Goal: Task Accomplishment & Management: Complete application form

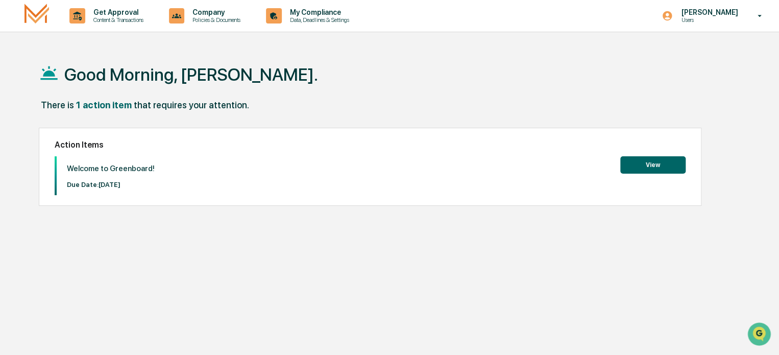
click at [650, 164] on button "View" at bounding box center [652, 164] width 65 height 17
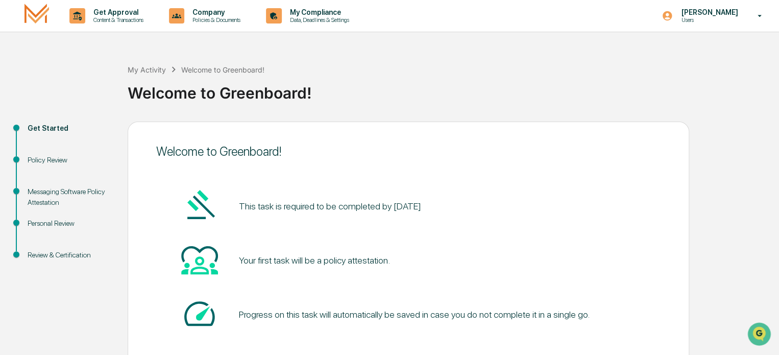
scroll to position [56, 0]
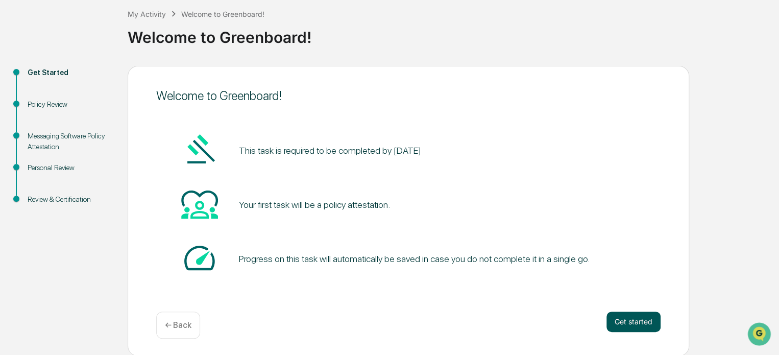
click at [633, 326] on button "Get started" at bounding box center [634, 322] width 54 height 20
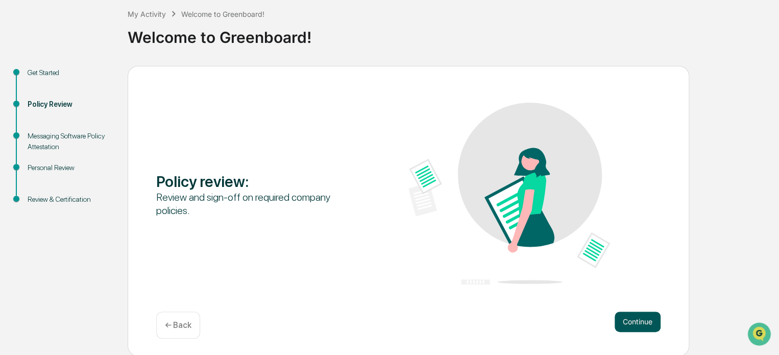
click at [638, 320] on button "Continue" at bounding box center [638, 322] width 46 height 20
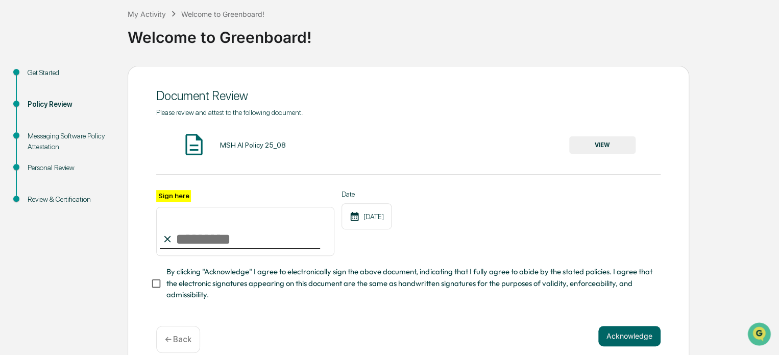
click at [600, 145] on button "VIEW" at bounding box center [602, 144] width 66 height 17
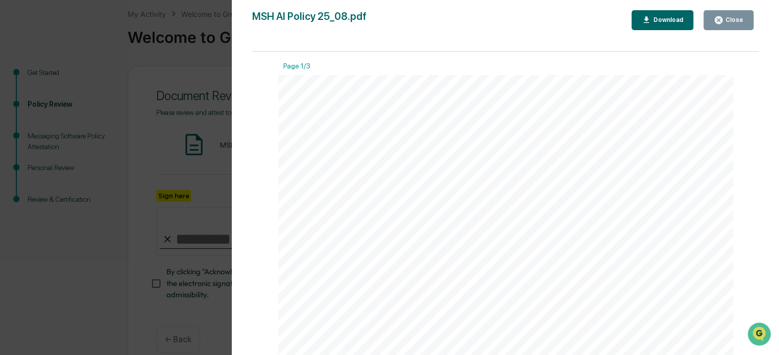
click at [731, 20] on div "Close" at bounding box center [734, 19] width 20 height 7
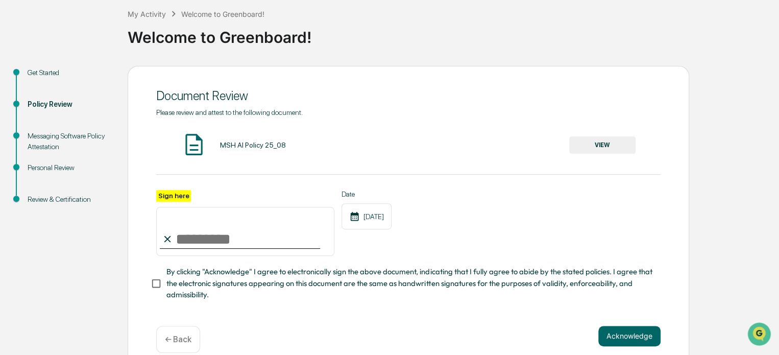
click at [178, 239] on input "Sign here" at bounding box center [245, 231] width 178 height 49
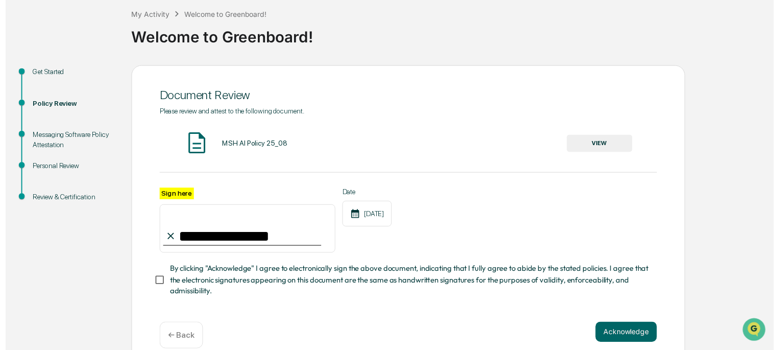
scroll to position [74, 0]
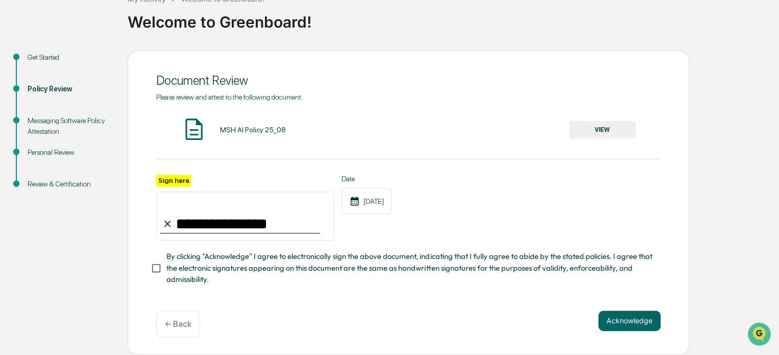
type input "**********"
click at [622, 322] on button "Acknowledge" at bounding box center [630, 320] width 62 height 20
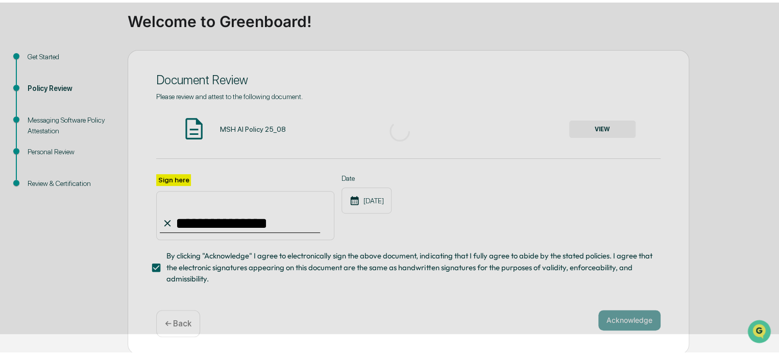
scroll to position [56, 0]
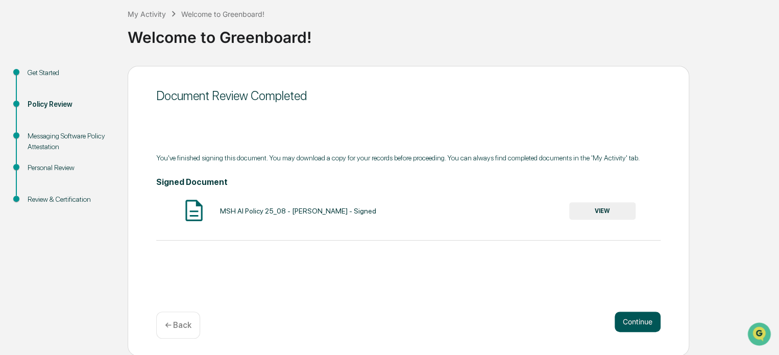
click at [635, 318] on button "Continue" at bounding box center [638, 322] width 46 height 20
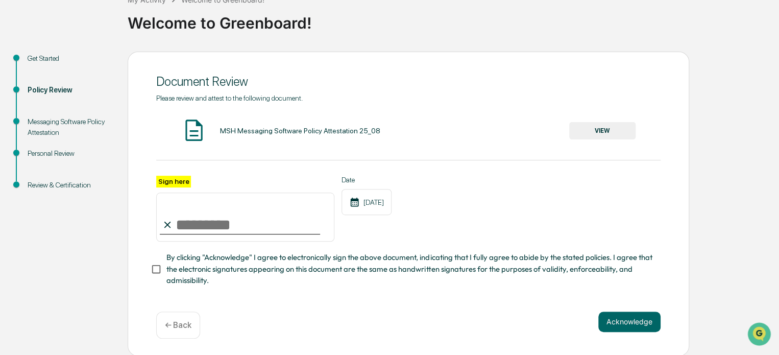
scroll to position [74, 0]
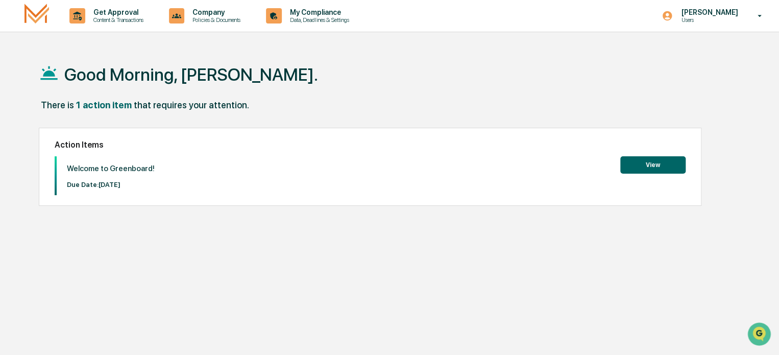
click at [664, 160] on button "View" at bounding box center [652, 164] width 65 height 17
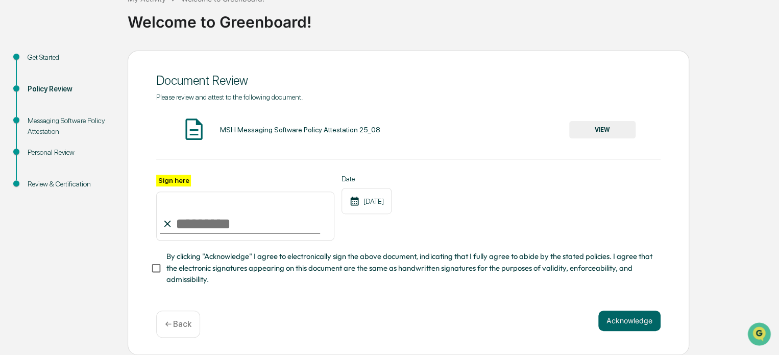
scroll to position [74, 0]
click at [185, 222] on input "Sign here" at bounding box center [245, 216] width 178 height 49
type input "**********"
click at [626, 324] on button "Acknowledge" at bounding box center [630, 320] width 62 height 20
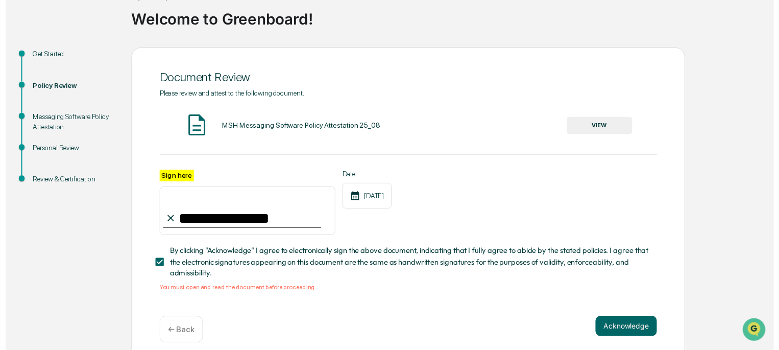
scroll to position [86, 0]
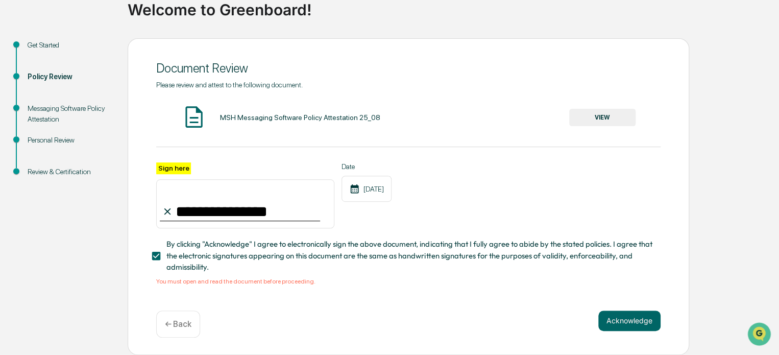
click at [597, 110] on button "VIEW" at bounding box center [602, 117] width 66 height 17
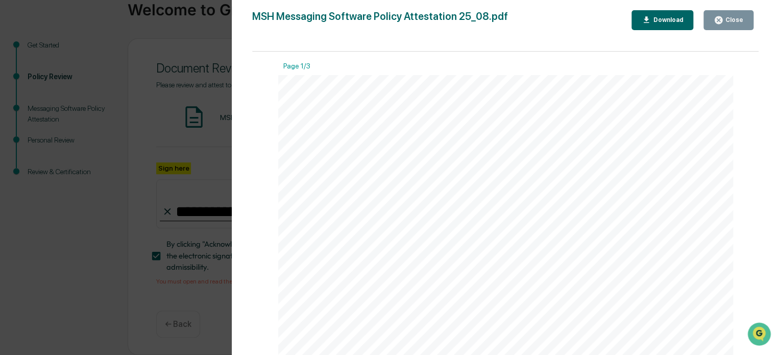
click at [731, 18] on div "Close" at bounding box center [734, 19] width 20 height 7
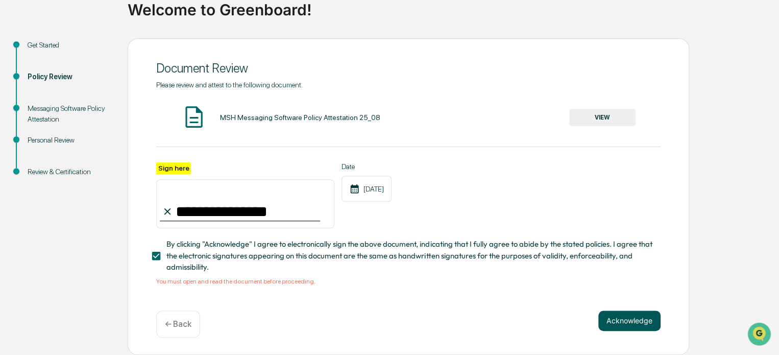
click at [634, 320] on button "Acknowledge" at bounding box center [630, 320] width 62 height 20
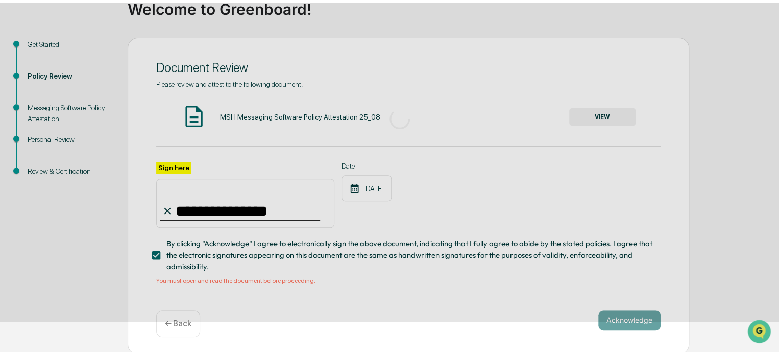
scroll to position [56, 0]
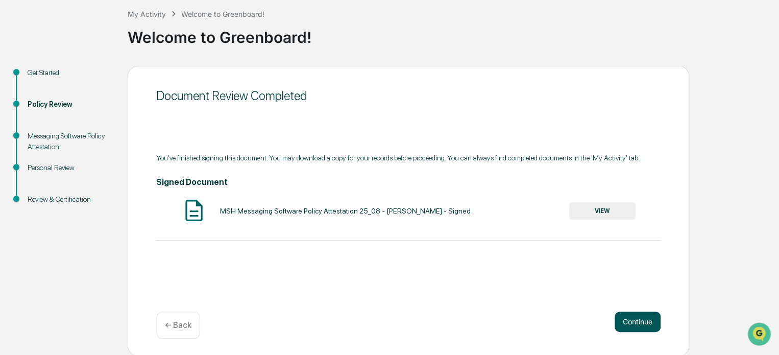
click at [637, 321] on button "Continue" at bounding box center [638, 322] width 46 height 20
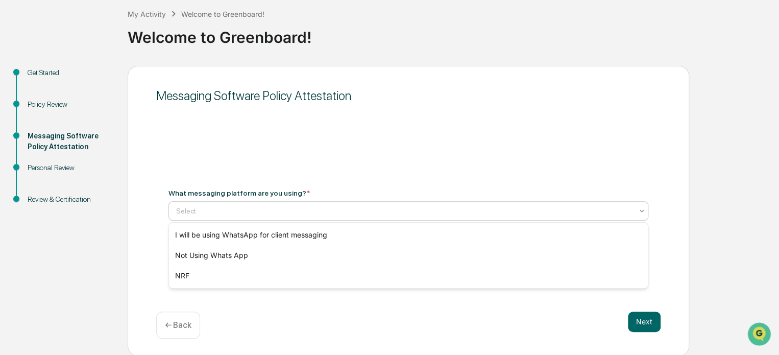
click at [638, 211] on icon at bounding box center [642, 211] width 8 height 8
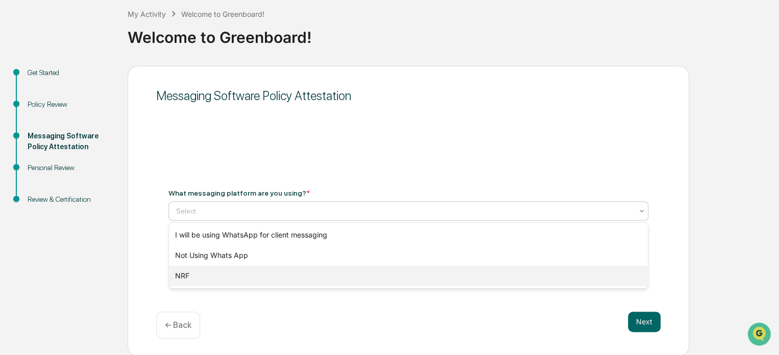
click at [190, 270] on div "NRF" at bounding box center [408, 276] width 479 height 20
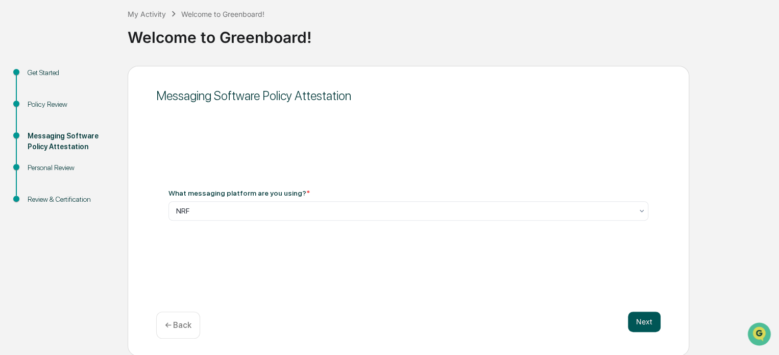
click at [655, 324] on button "Next" at bounding box center [644, 322] width 33 height 20
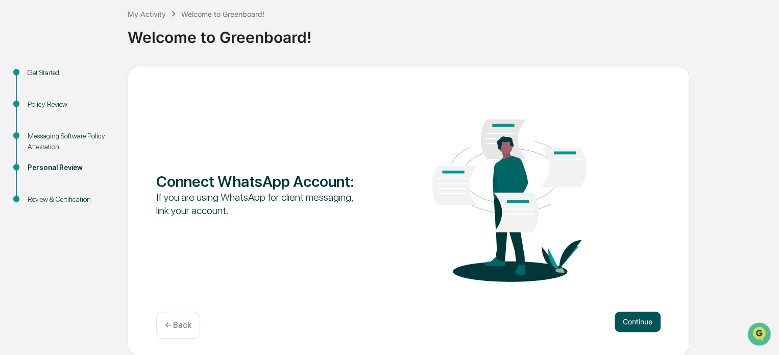
click at [640, 317] on button "Continue" at bounding box center [638, 322] width 46 height 20
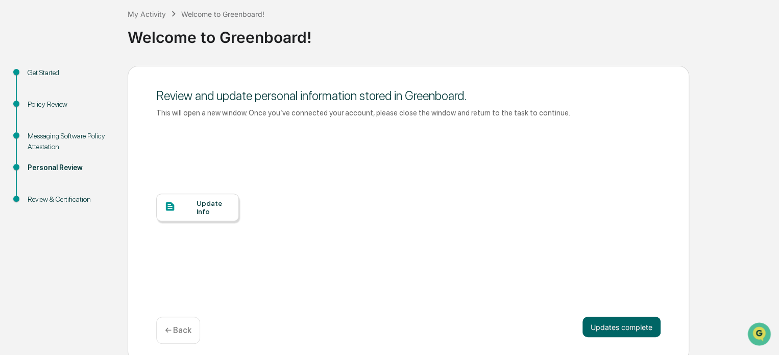
click at [190, 331] on p "← Back" at bounding box center [178, 330] width 27 height 10
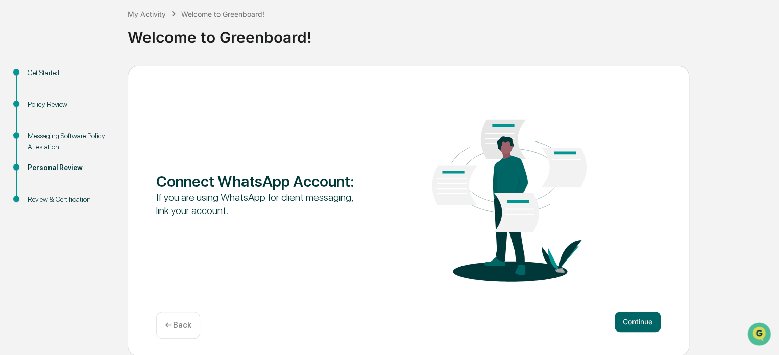
click at [190, 331] on div "← Back" at bounding box center [178, 325] width 44 height 27
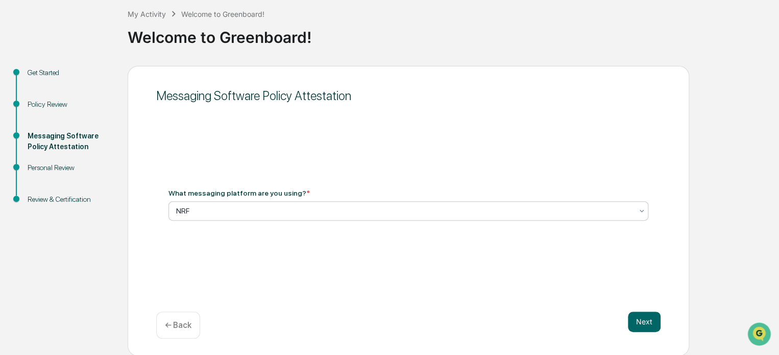
click at [413, 213] on div at bounding box center [404, 211] width 457 height 10
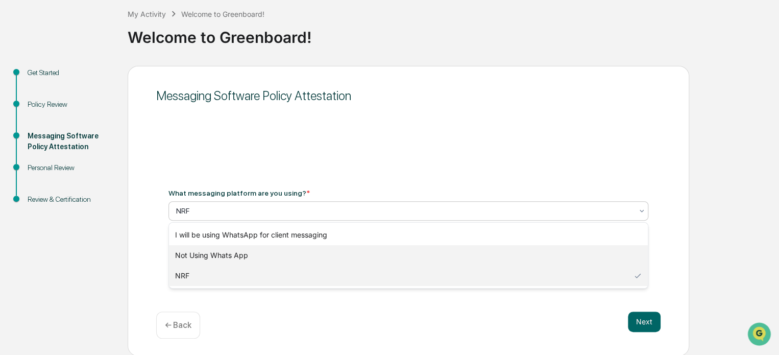
click at [208, 256] on div "Not Using Whats App" at bounding box center [408, 255] width 479 height 20
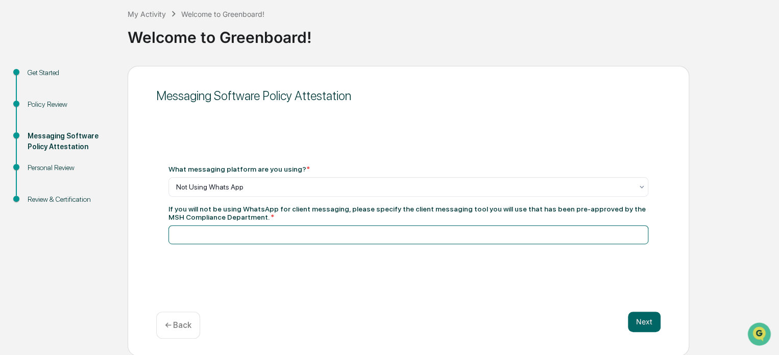
click at [185, 240] on input at bounding box center [409, 234] width 480 height 19
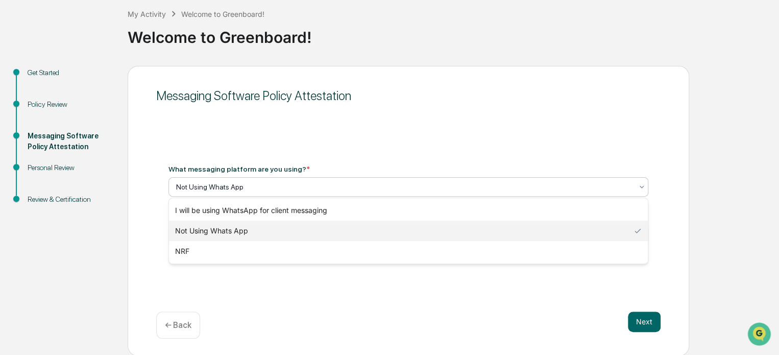
click at [277, 187] on div at bounding box center [404, 187] width 457 height 10
click at [219, 234] on div "Not Using Whats App" at bounding box center [408, 231] width 479 height 20
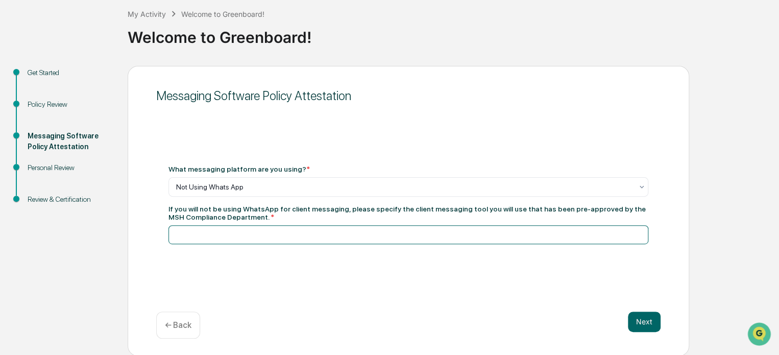
click at [195, 235] on input at bounding box center [409, 234] width 480 height 19
type input "*"
type input "**********"
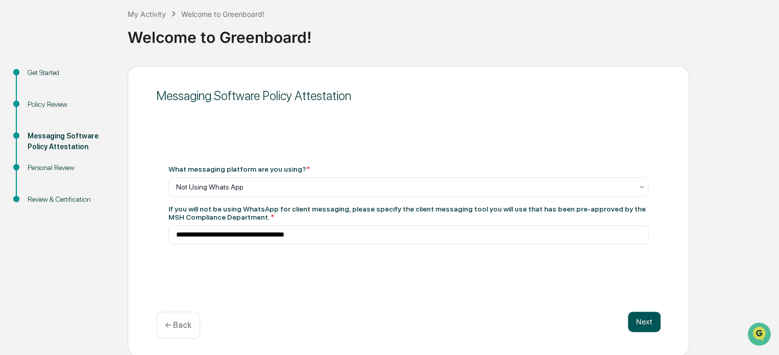
click at [642, 320] on button "Next" at bounding box center [644, 322] width 33 height 20
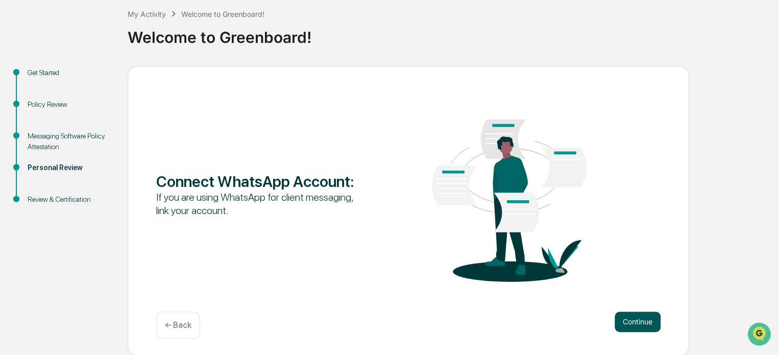
click at [632, 322] on button "Continue" at bounding box center [638, 322] width 46 height 20
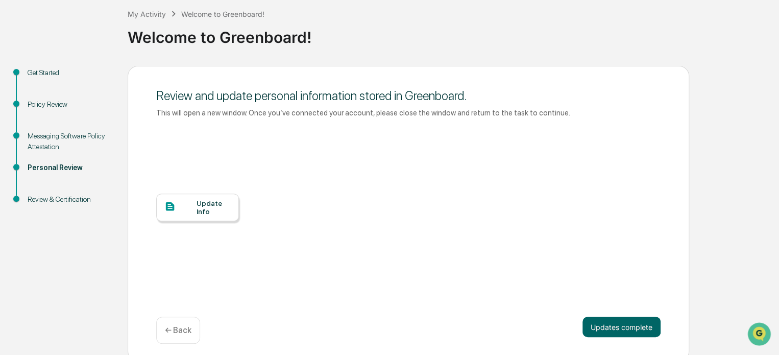
click at [202, 205] on div "Update Info" at bounding box center [214, 207] width 34 height 16
click at [611, 326] on button "Updates complete" at bounding box center [622, 327] width 78 height 20
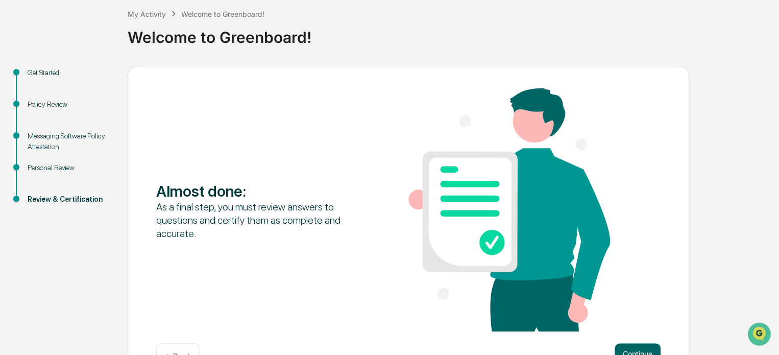
scroll to position [88, 0]
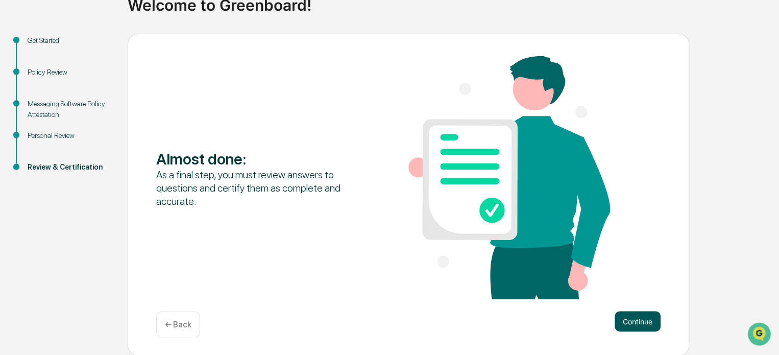
click at [639, 318] on button "Continue" at bounding box center [638, 321] width 46 height 20
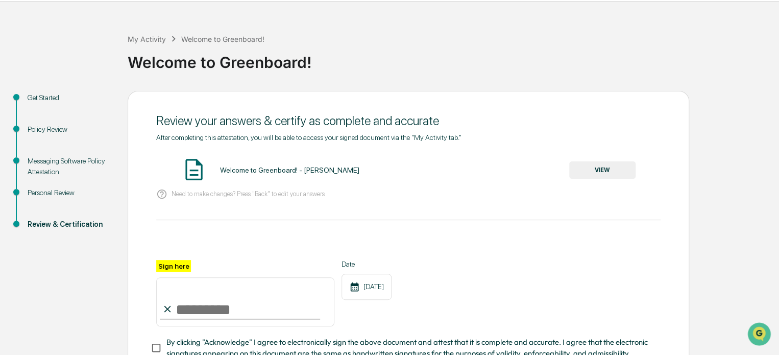
scroll to position [30, 0]
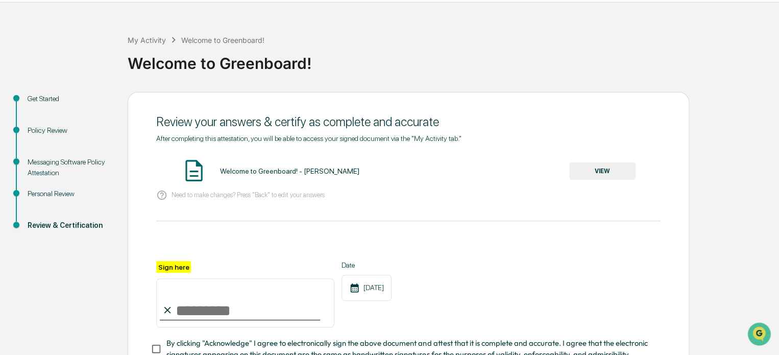
click at [596, 174] on button "VIEW" at bounding box center [602, 170] width 66 height 17
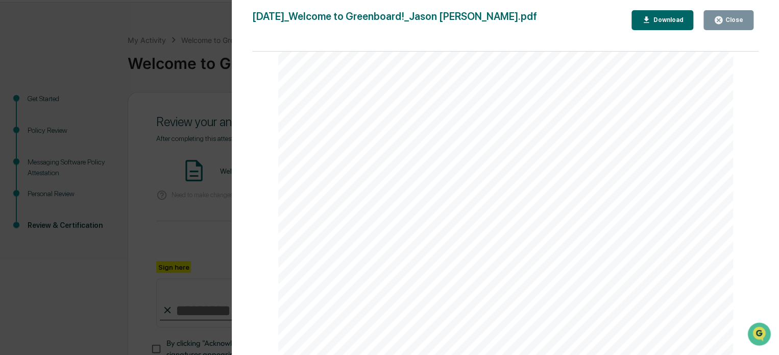
scroll to position [809, 0]
click at [729, 18] on div "Close" at bounding box center [734, 19] width 20 height 7
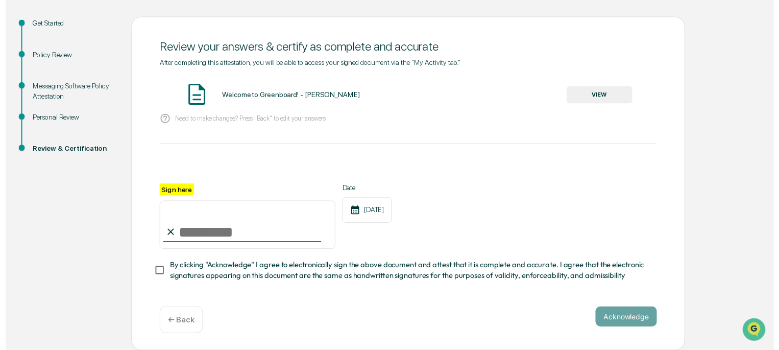
scroll to position [106, 0]
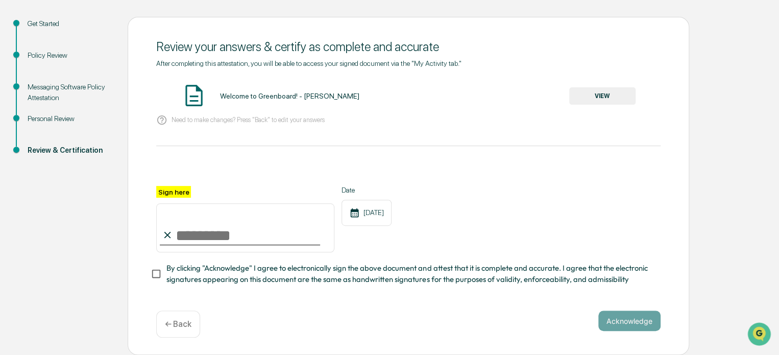
click at [202, 232] on input "Sign here" at bounding box center [245, 227] width 178 height 49
type input "**********"
click at [631, 318] on button "Acknowledge" at bounding box center [630, 320] width 62 height 20
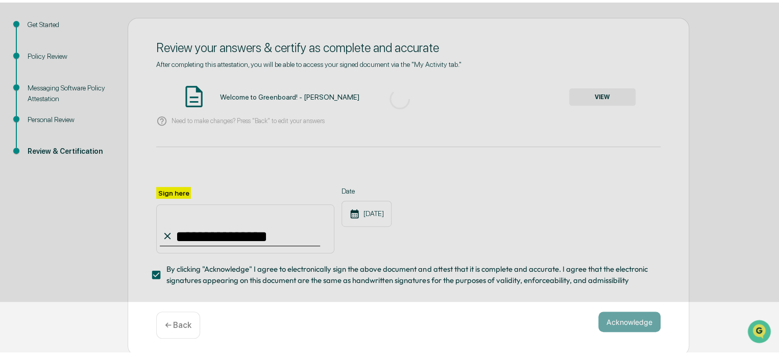
scroll to position [56, 0]
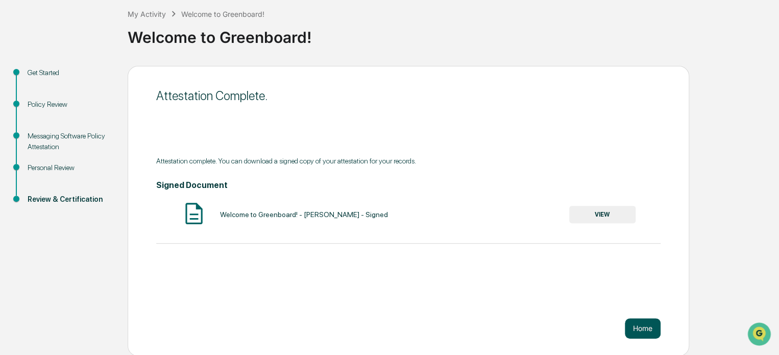
click at [644, 324] on button "Home" at bounding box center [643, 328] width 36 height 20
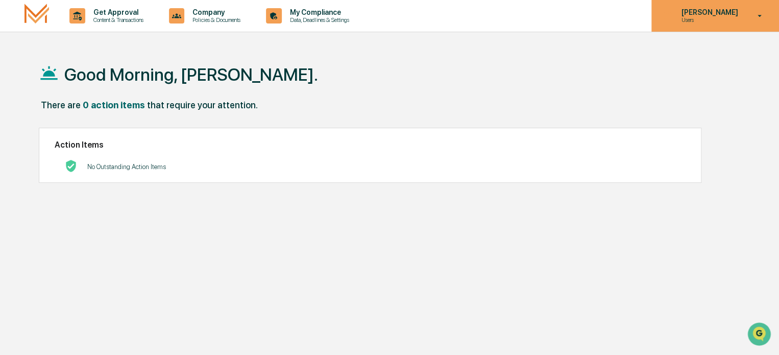
click at [760, 14] on icon at bounding box center [760, 16] width 18 height 10
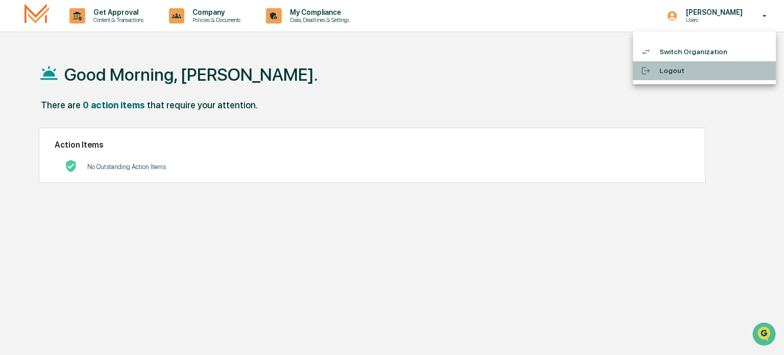
click at [672, 66] on li "Logout" at bounding box center [704, 70] width 143 height 19
